Goal: Task Accomplishment & Management: Manage account settings

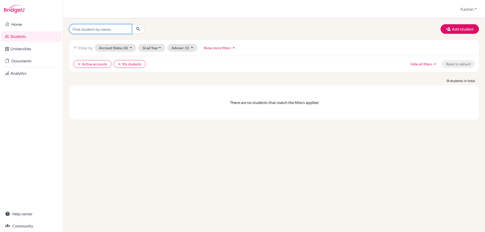
click at [108, 32] on input "Find student by name..." at bounding box center [100, 29] width 63 height 10
type input "11150"
click button "submit" at bounding box center [138, 29] width 13 height 10
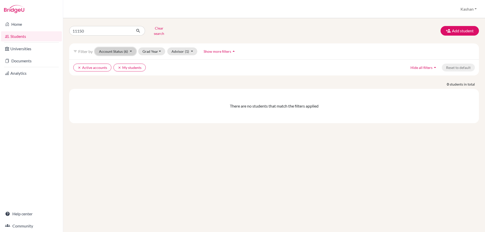
click at [130, 48] on button "Account Status (6)" at bounding box center [115, 52] width 41 height 8
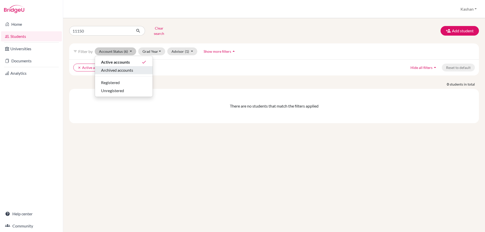
click at [135, 67] on div "Archived accounts" at bounding box center [124, 70] width 46 height 6
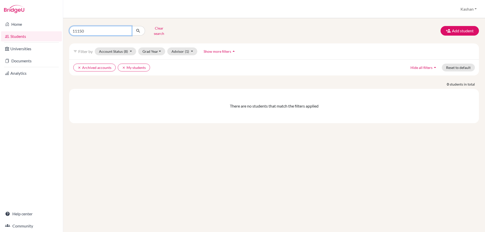
click at [95, 27] on input "11150" at bounding box center [100, 31] width 63 height 10
click at [122, 66] on icon "clear" at bounding box center [124, 68] width 4 height 4
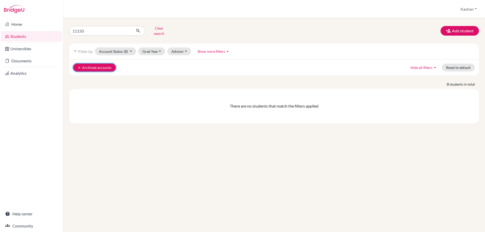
click at [79, 66] on icon "clear" at bounding box center [80, 68] width 4 height 4
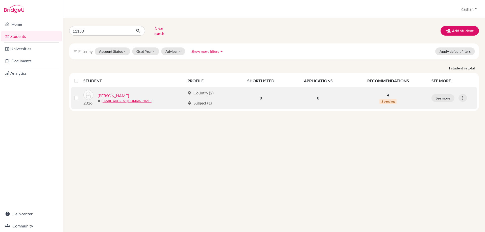
click at [72, 94] on td at bounding box center [77, 98] width 12 height 22
click at [80, 95] on label at bounding box center [80, 95] width 0 height 0
click at [0, 0] on input "checkbox" at bounding box center [0, 0] width 0 height 0
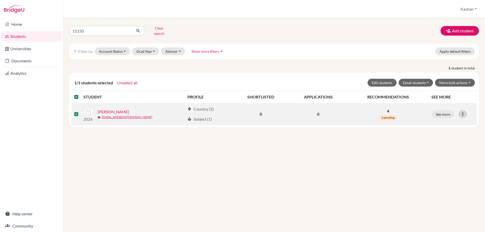
click at [463, 112] on icon at bounding box center [463, 114] width 5 height 5
click at [437, 138] on button "Reset Password" at bounding box center [441, 141] width 40 height 8
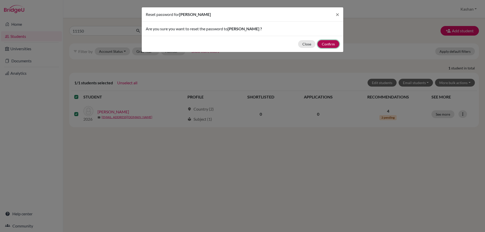
click at [329, 45] on button "Confirm" at bounding box center [329, 44] width 22 height 8
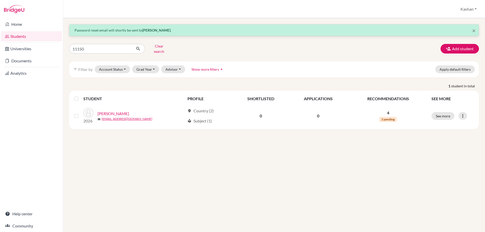
click at [80, 96] on label at bounding box center [80, 96] width 0 height 0
click at [0, 0] on input "checkbox" at bounding box center [0, 0] width 0 height 0
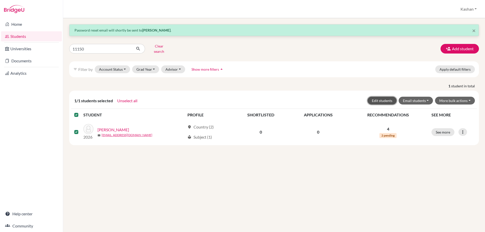
click at [389, 97] on button "Edit students" at bounding box center [382, 101] width 29 height 8
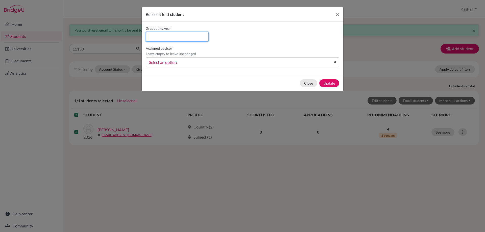
click at [176, 40] on input at bounding box center [177, 37] width 63 height 10
type input "2026"
click at [166, 60] on span "Select an option" at bounding box center [239, 62] width 181 height 7
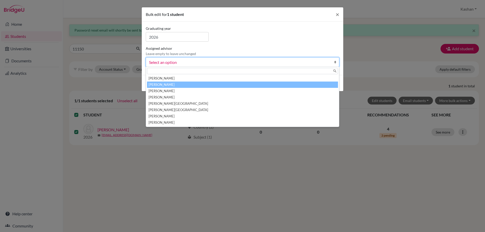
click at [175, 86] on li "[PERSON_NAME]" at bounding box center [242, 85] width 191 height 6
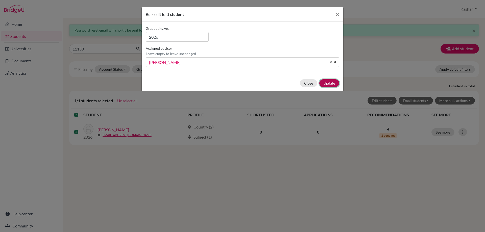
click at [333, 84] on button "Update" at bounding box center [330, 83] width 20 height 8
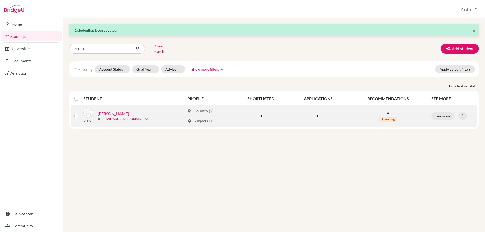
click at [80, 113] on label at bounding box center [80, 113] width 0 height 0
click at [0, 0] on input "checkbox" at bounding box center [0, 0] width 0 height 0
